Goal: Task Accomplishment & Management: Manage account settings

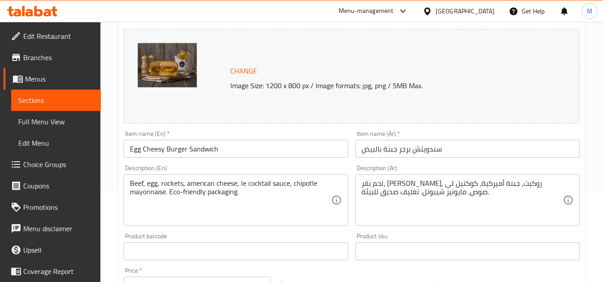
scroll to position [11, 0]
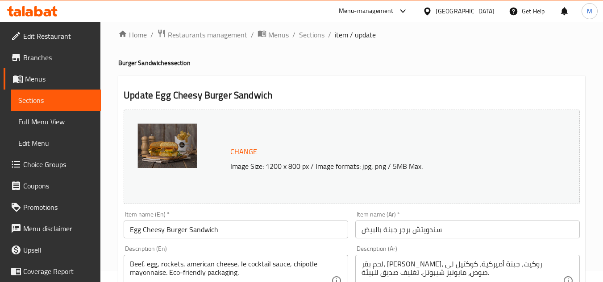
click at [201, 231] on input "Egg Cheesy Burger Sandwich" at bounding box center [236, 230] width 224 height 18
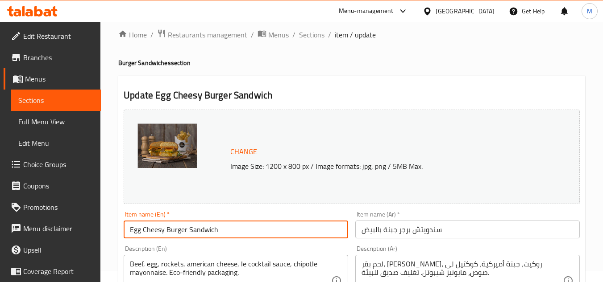
click at [201, 231] on input "Egg Cheesy Burger Sandwich" at bounding box center [236, 230] width 224 height 18
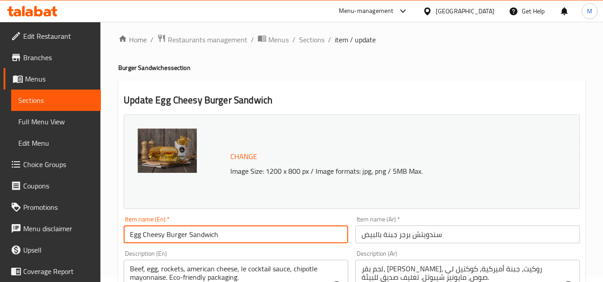
scroll to position [0, 0]
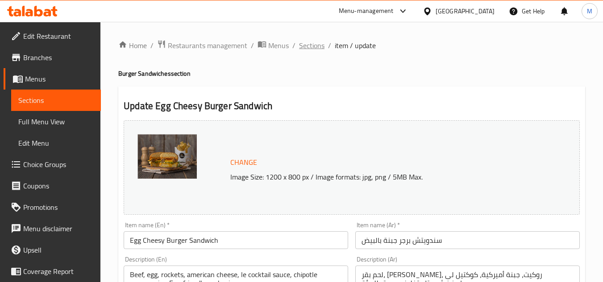
click at [311, 48] on span "Sections" at bounding box center [311, 45] width 25 height 11
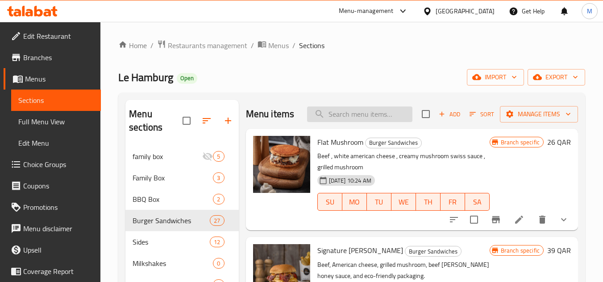
click at [348, 116] on input "search" at bounding box center [359, 115] width 105 height 16
paste input "Egg Cheesy Burger Sandwich"
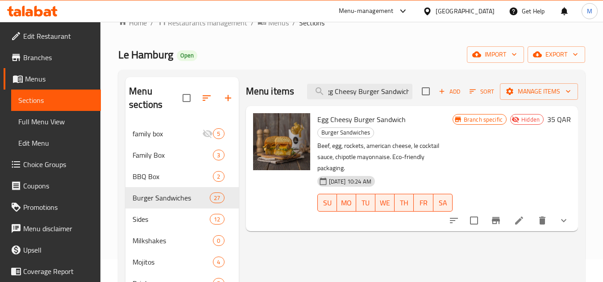
scroll to position [45, 0]
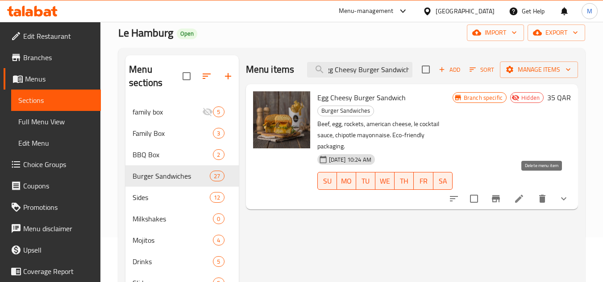
type input "Egg Cheesy Burger Sandwich"
click at [539, 194] on icon "delete" at bounding box center [542, 199] width 11 height 11
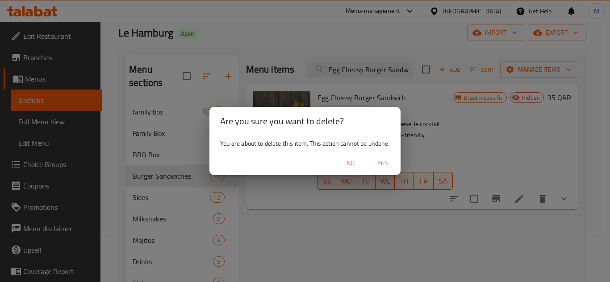
click at [376, 161] on span "Yes" at bounding box center [382, 163] width 21 height 11
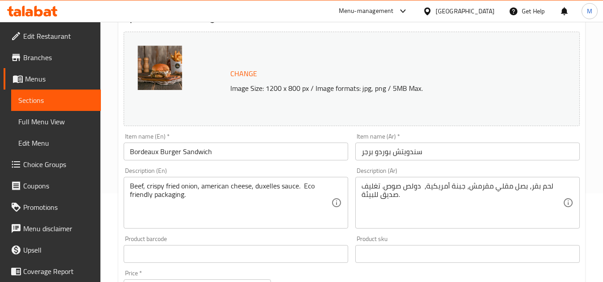
scroll to position [89, 0]
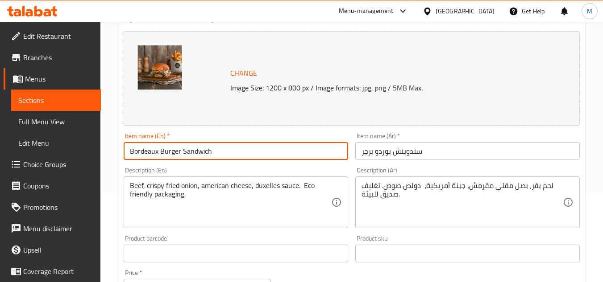
click at [171, 152] on input "Bordeaux Burger Sandwich" at bounding box center [236, 151] width 224 height 18
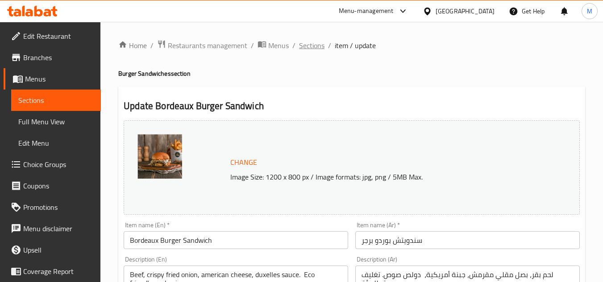
click at [310, 46] on span "Sections" at bounding box center [311, 45] width 25 height 11
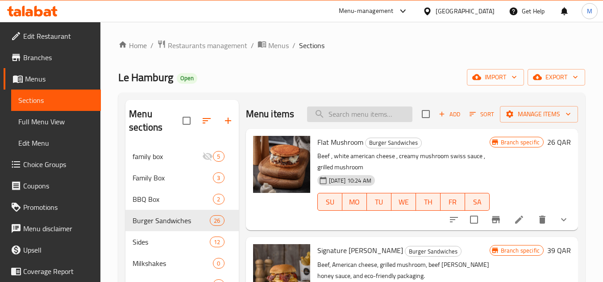
click at [346, 119] on input "search" at bounding box center [359, 115] width 105 height 16
paste input "Bordeaux Burger Sandwich"
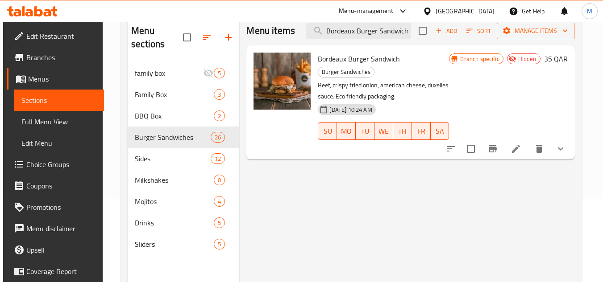
scroll to position [89, 0]
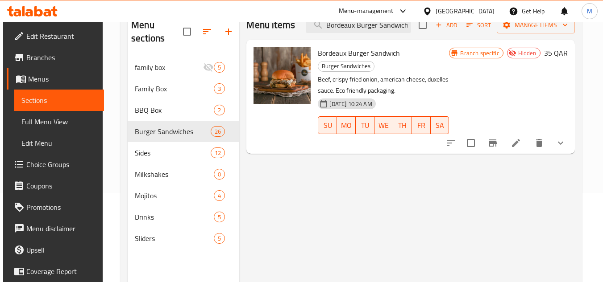
type input "Bordeaux Burger Sandwich"
click at [542, 139] on icon "delete" at bounding box center [539, 143] width 6 height 8
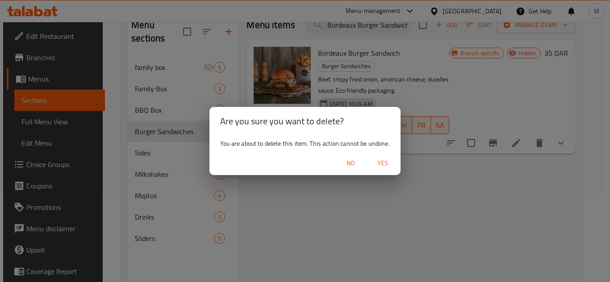
click at [384, 167] on span "Yes" at bounding box center [382, 163] width 21 height 11
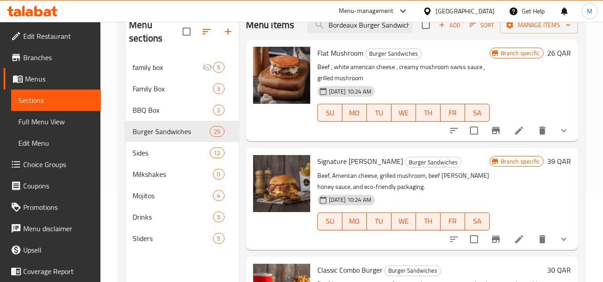
click at [40, 7] on icon at bounding box center [32, 11] width 50 height 11
